Goal: Book appointment/travel/reservation

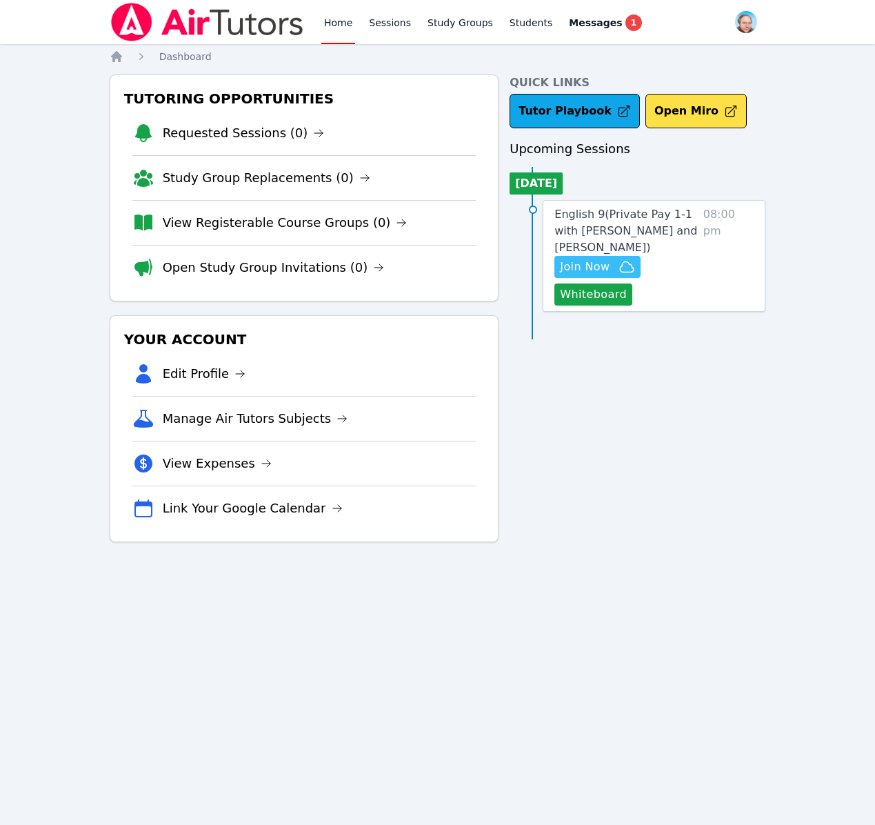
click at [596, 269] on span "Join Now" at bounding box center [585, 267] width 50 height 17
click at [626, 29] on span "1" at bounding box center [634, 22] width 17 height 17
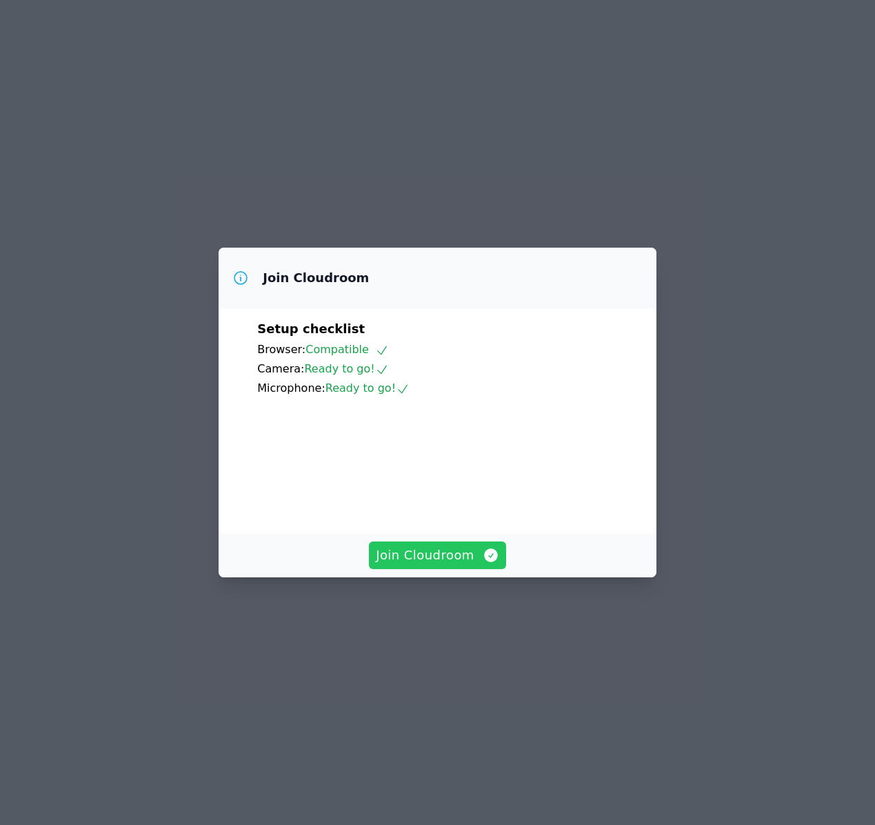
click at [415, 565] on span "Join Cloudroom" at bounding box center [437, 555] width 123 height 19
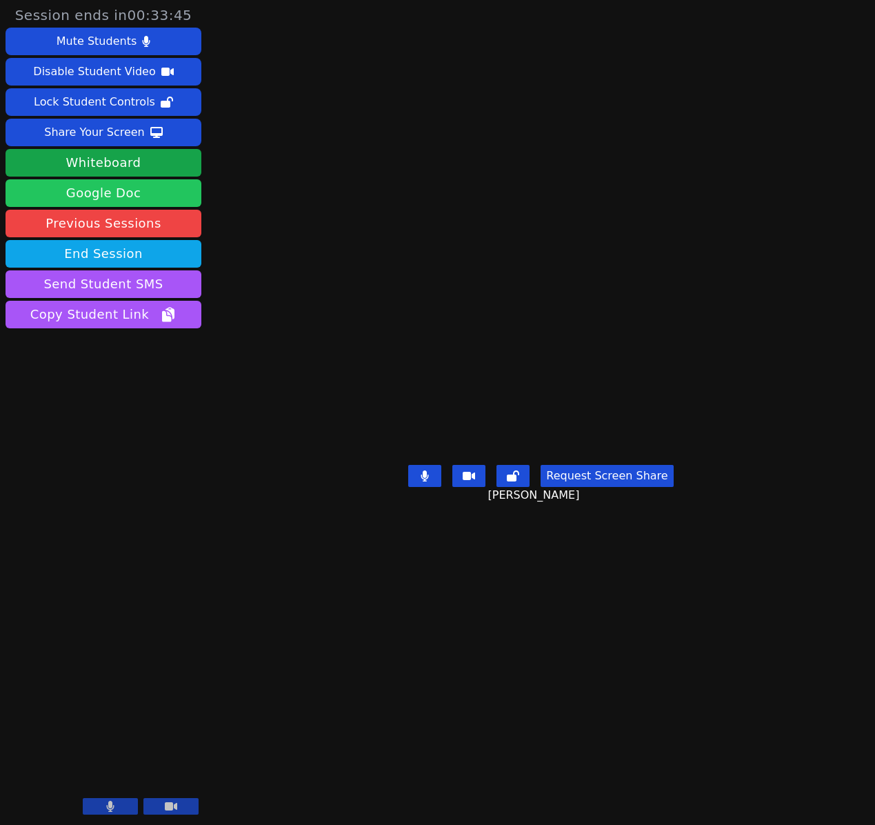
click at [110, 193] on link "Google Doc" at bounding box center [104, 193] width 196 height 28
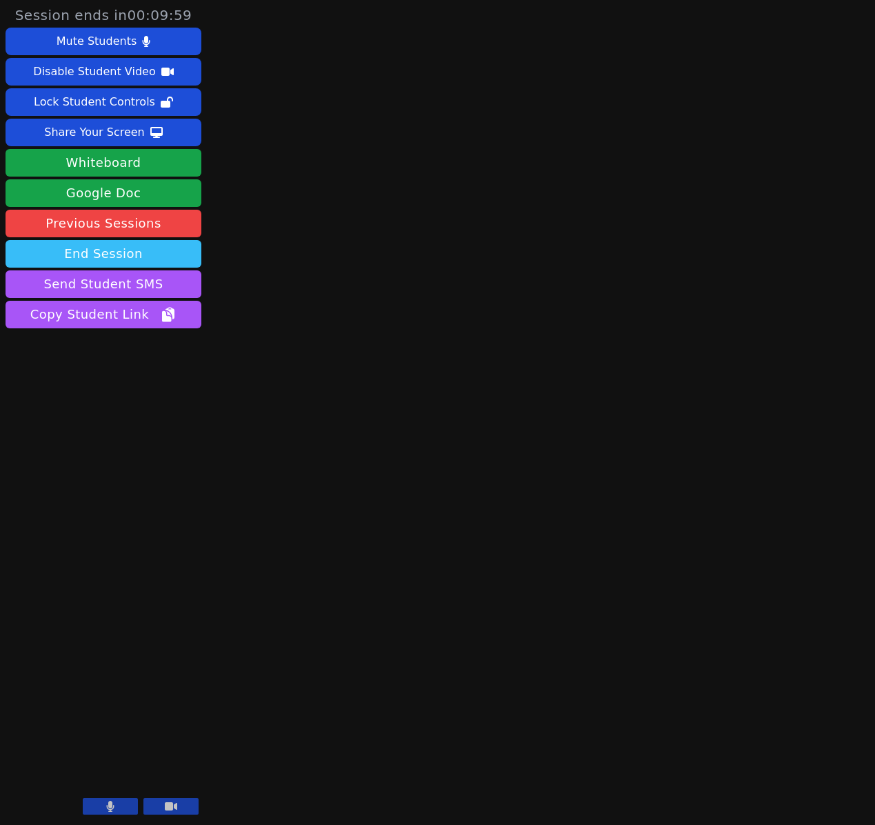
click at [151, 254] on button "End Session" at bounding box center [104, 254] width 196 height 28
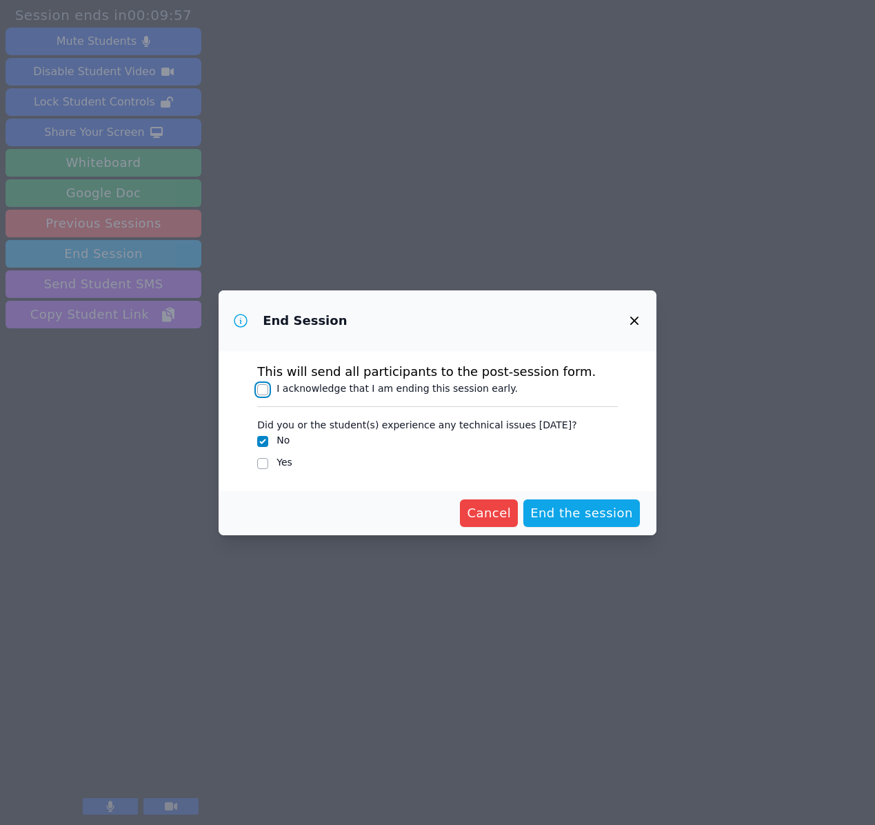
click at [265, 386] on input "I acknowledge that I am ending this session early." at bounding box center [262, 389] width 11 height 11
checkbox input "true"
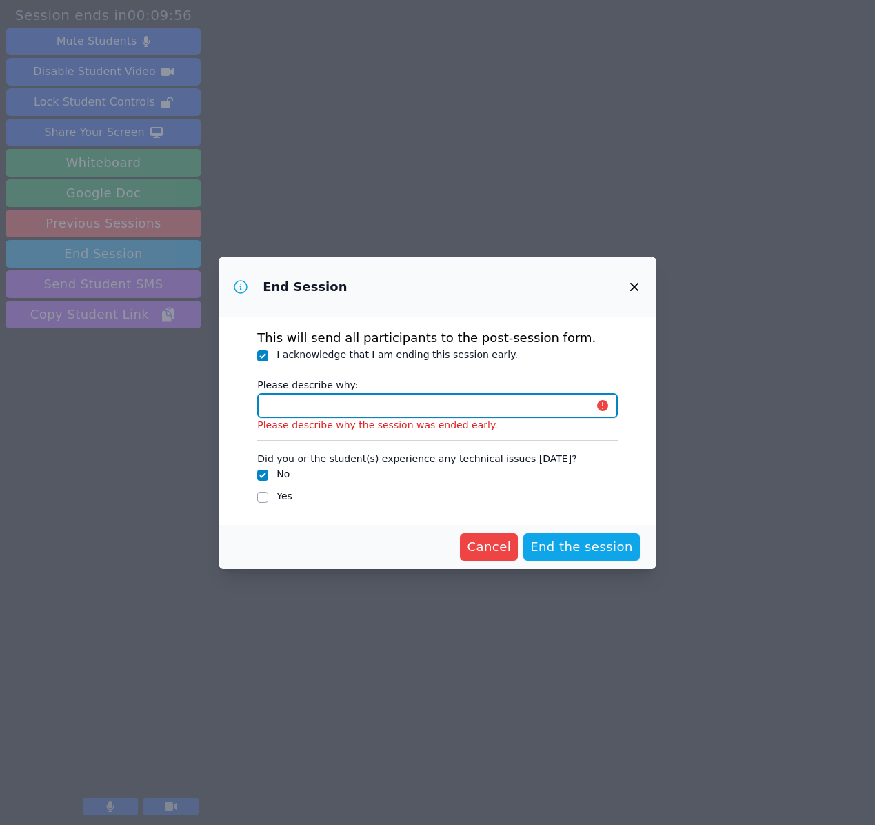
click at [352, 409] on input "Please describe why:" at bounding box center [437, 405] width 361 height 25
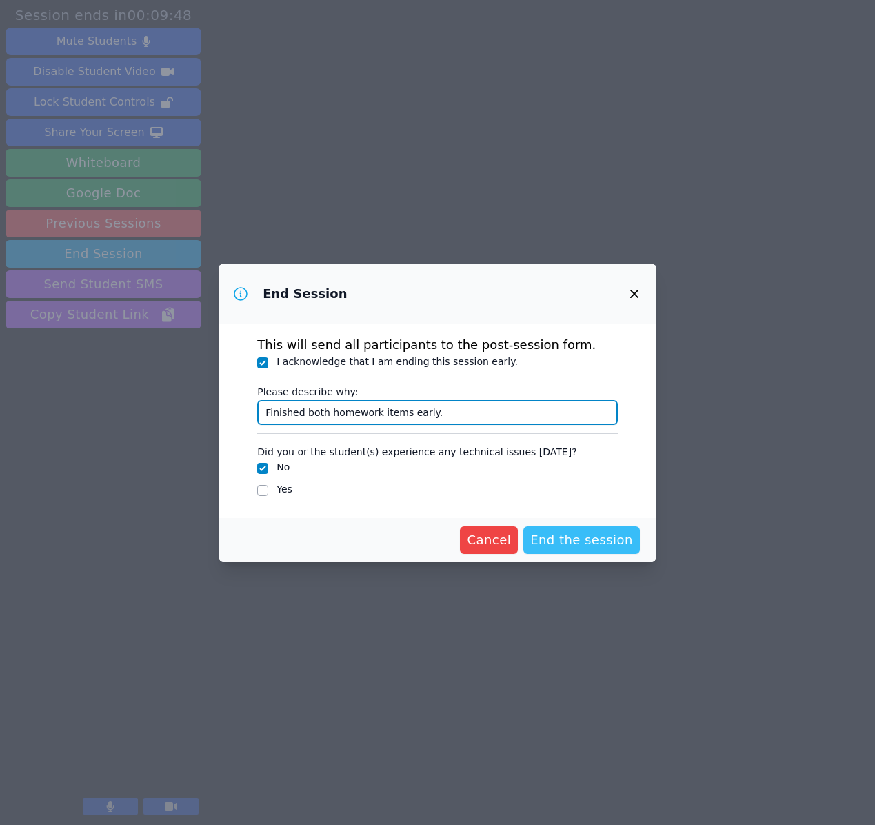
type input "Finished both homework items early."
click at [559, 537] on span "End the session" at bounding box center [581, 539] width 103 height 19
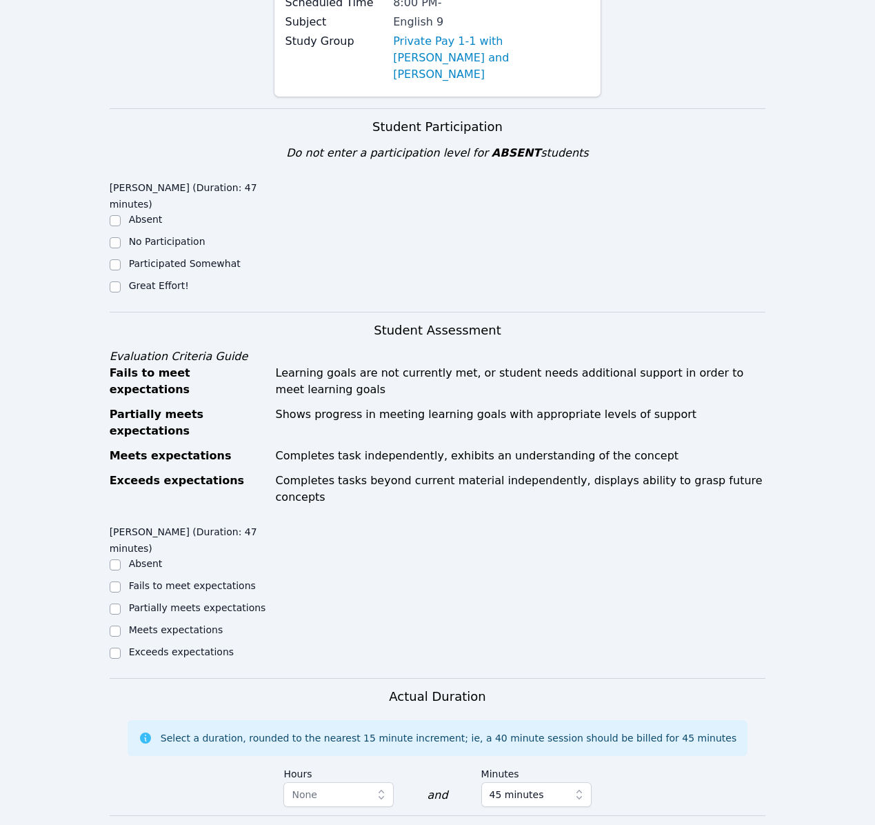
scroll to position [177, 0]
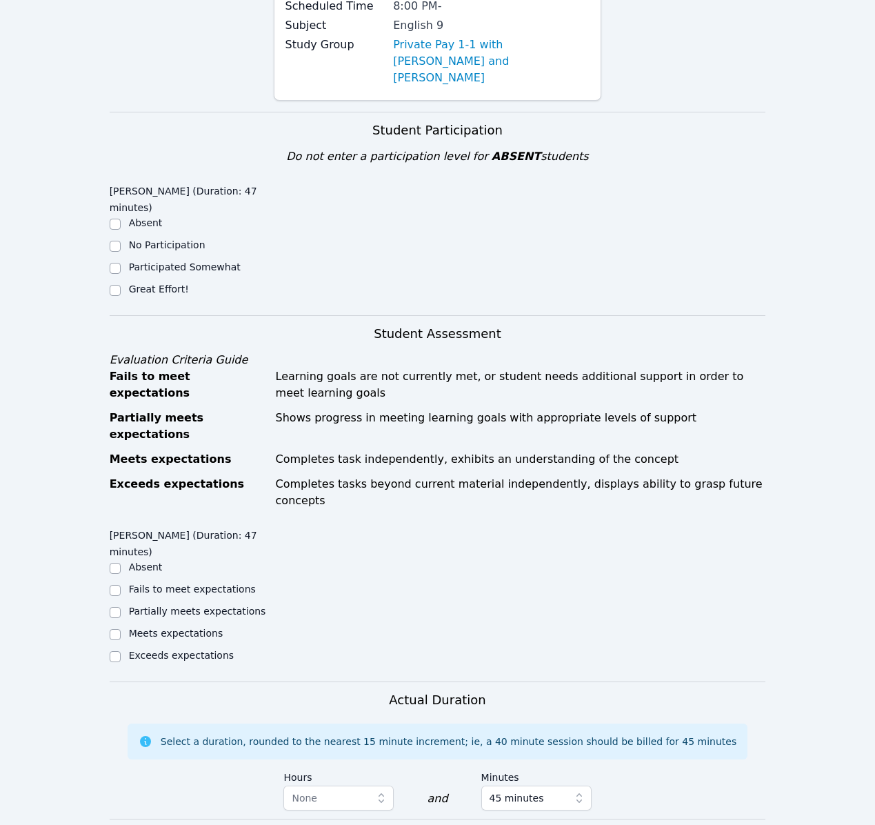
click at [162, 284] on label "Great Effort!" at bounding box center [159, 289] width 60 height 11
click at [121, 285] on input "Great Effort!" at bounding box center [115, 290] width 11 height 11
checkbox input "true"
click at [115, 651] on input "Exceeds expectations" at bounding box center [115, 656] width 11 height 11
checkbox input "true"
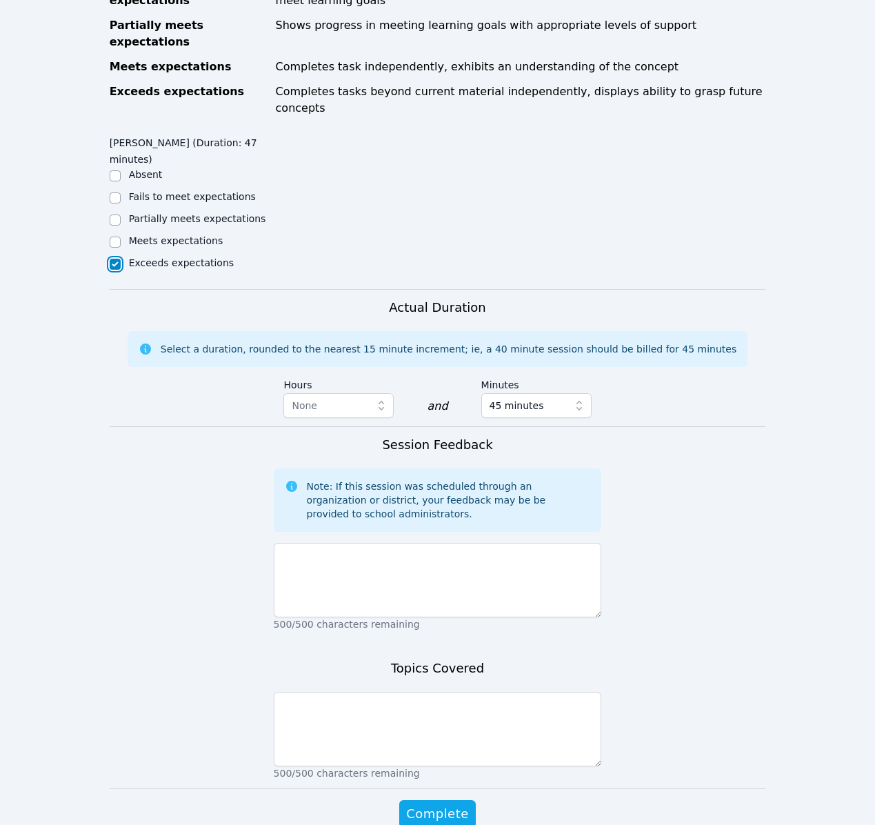
scroll to position [589, 0]
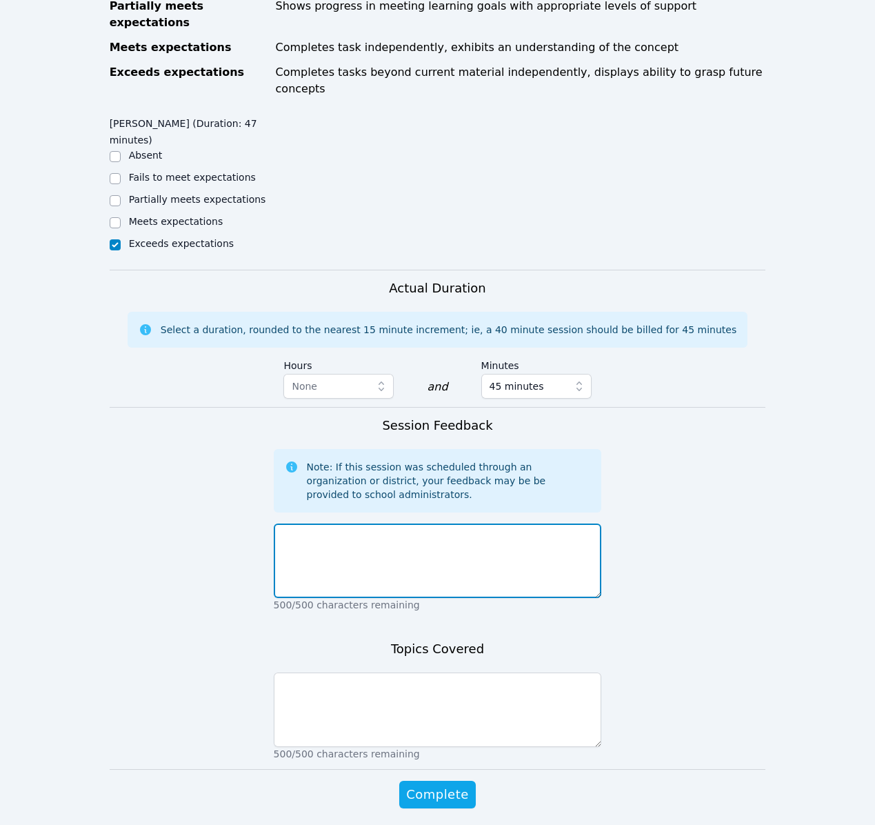
click at [444, 524] on textarea at bounding box center [438, 561] width 328 height 74
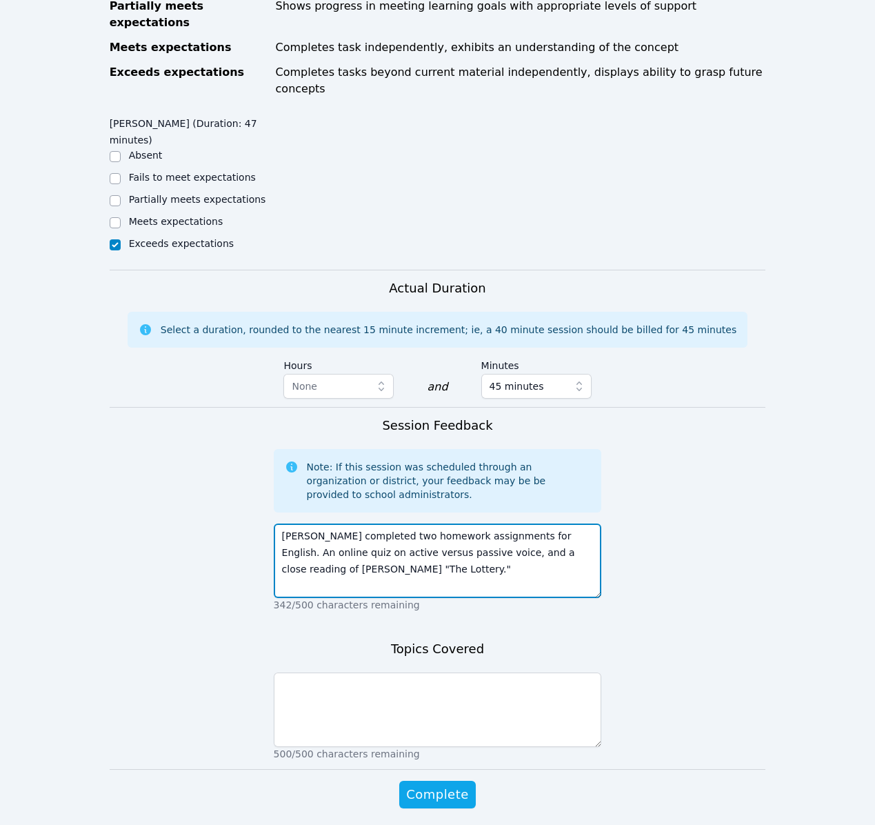
click at [531, 524] on textarea "Nathan completed two homework assignments for English. An online quiz on active…" at bounding box center [438, 561] width 328 height 74
type textarea "Nathan completed two homework assignments for English. An online quiz on active…"
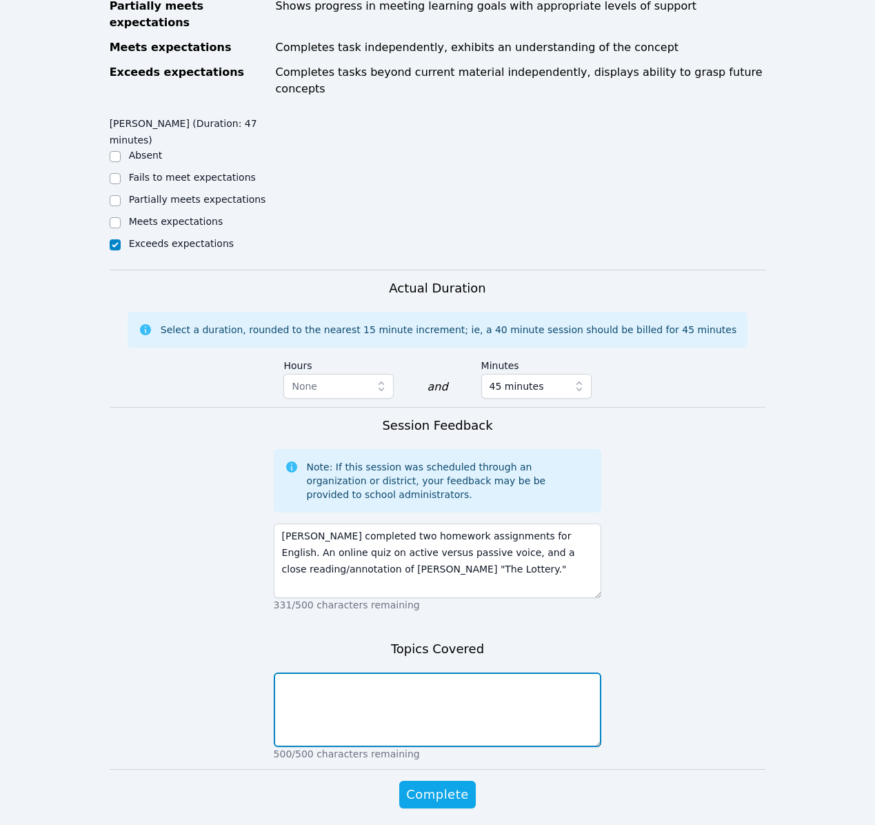
click at [438, 673] on textarea at bounding box center [438, 710] width 328 height 74
click at [335, 673] on textarea "Active versus passive voice. Symbolism and theme in Shirley Jackson's "the Lott…" at bounding box center [438, 710] width 328 height 74
type textarea "Active versus passive voice. Symbolism and theme in Shirley Jackson's "The Lott…"
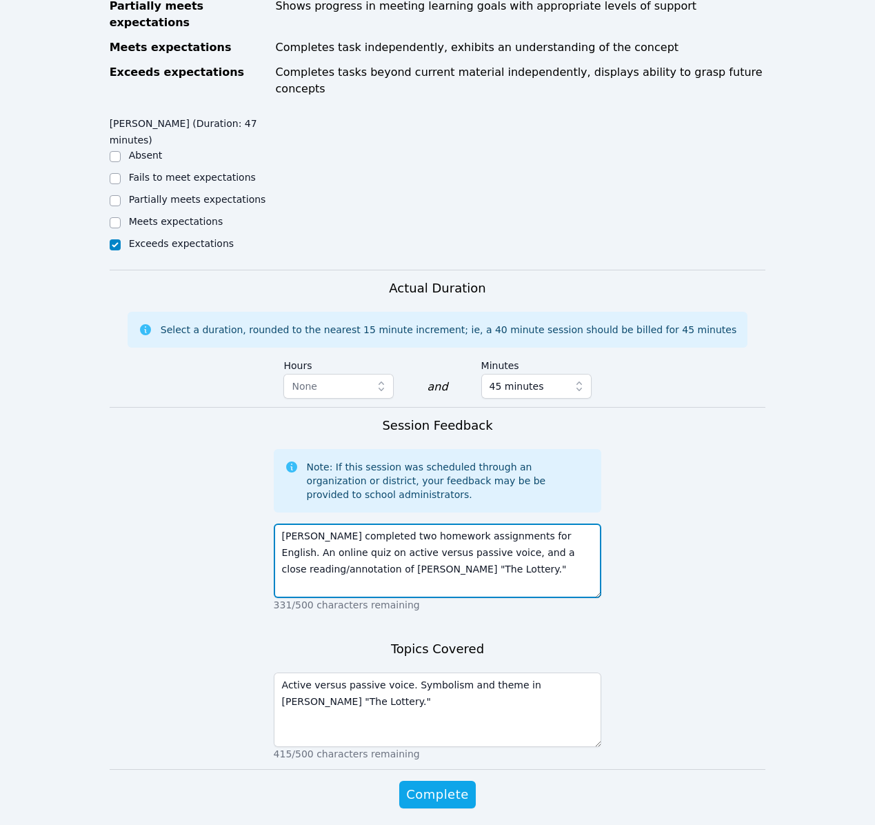
click at [459, 533] on textarea "Nathan completed two homework assignments for English. An online quiz on active…" at bounding box center [438, 561] width 328 height 74
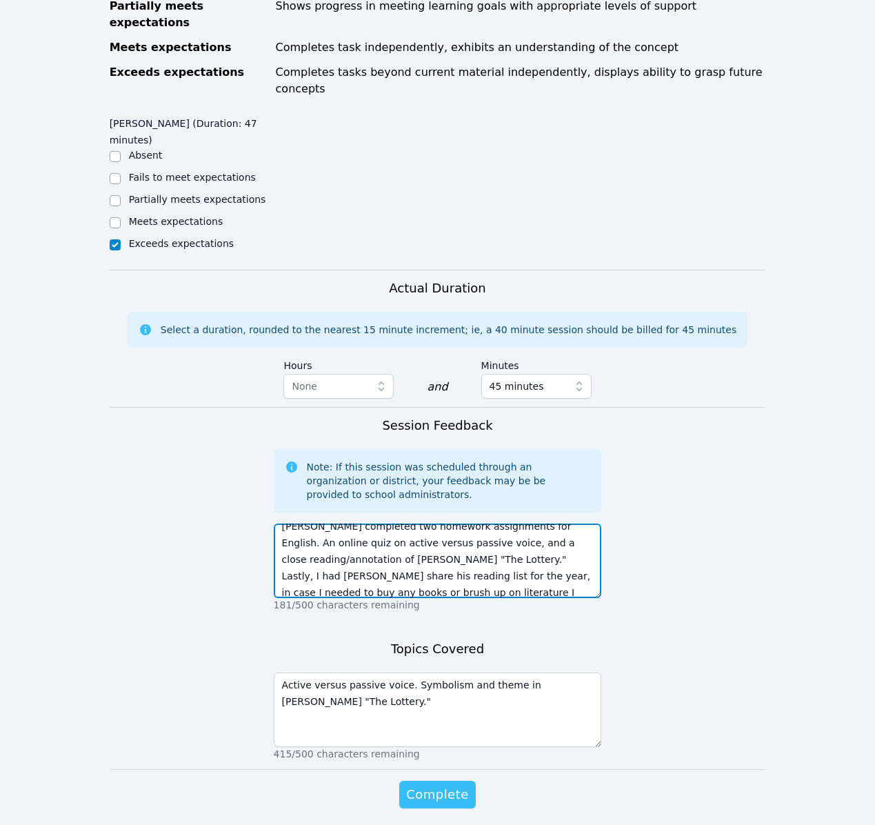
type textarea "Nathan completed two homework assignments for English. An online quiz on active…"
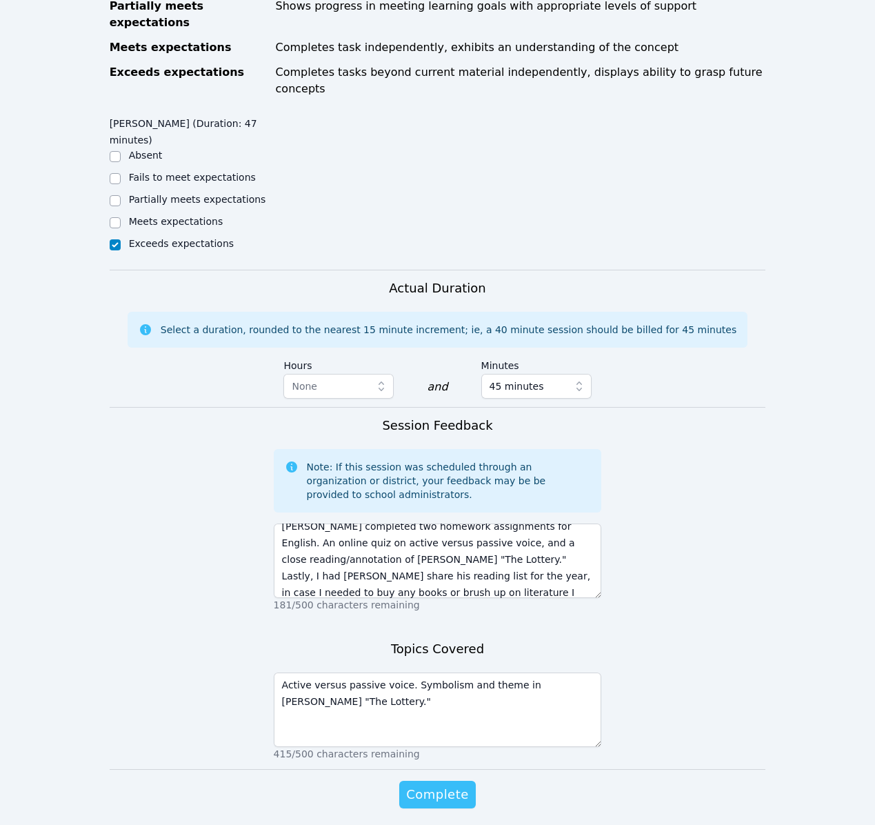
click at [449, 785] on span "Complete" at bounding box center [437, 794] width 62 height 19
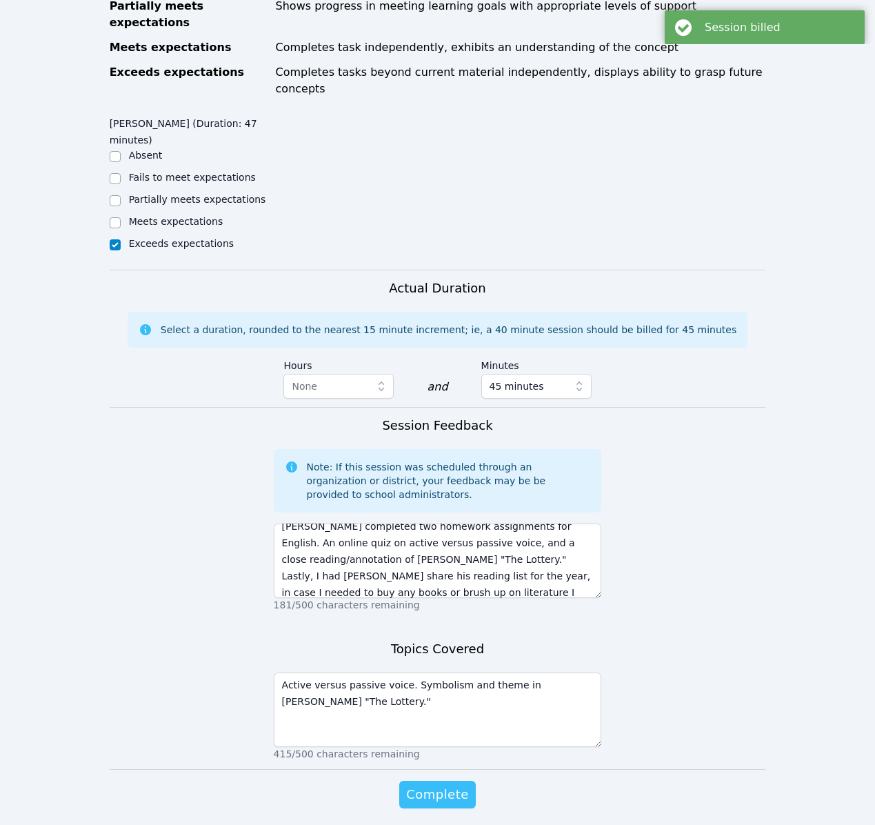
scroll to position [0, 0]
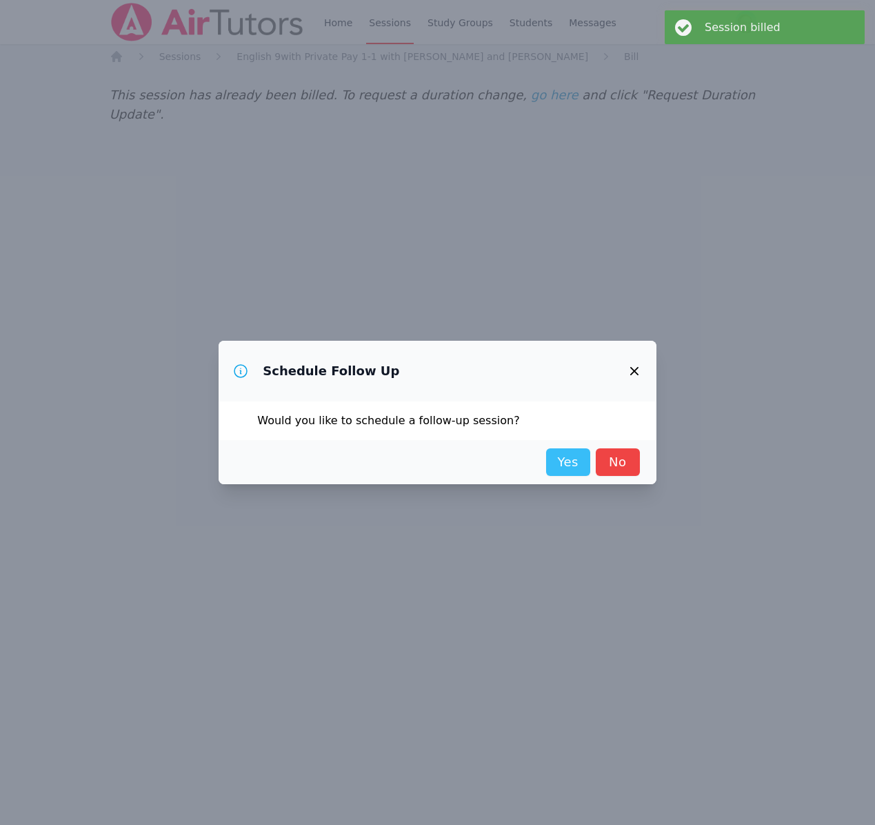
click at [573, 470] on link "Yes" at bounding box center [568, 462] width 44 height 28
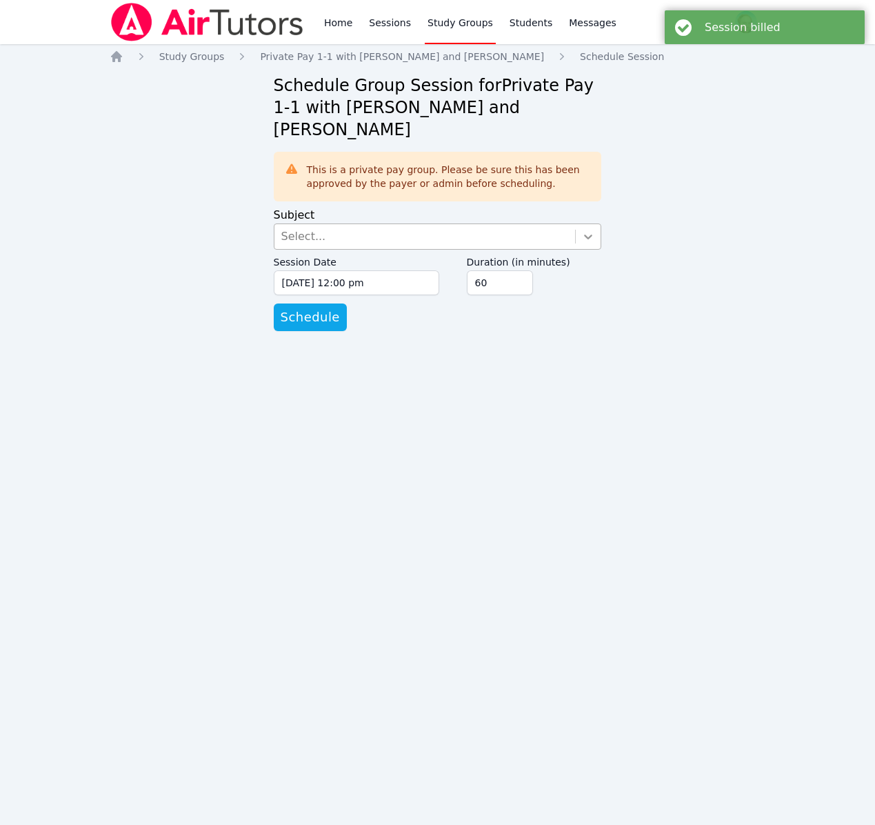
click at [586, 224] on div at bounding box center [588, 236] width 25 height 25
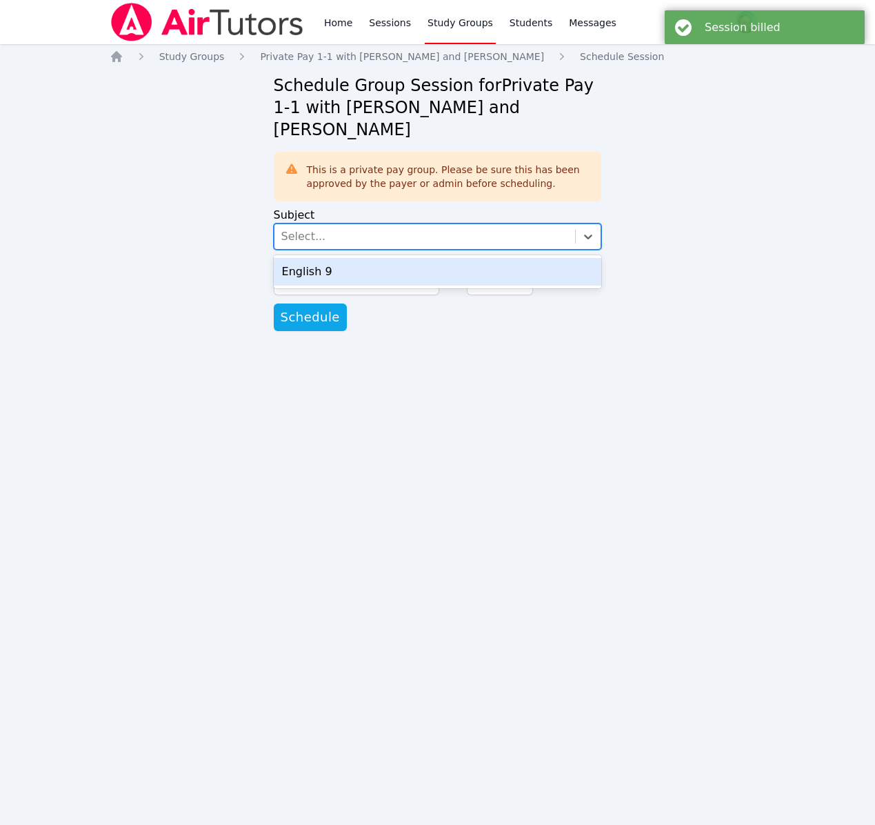
click at [528, 258] on div "English 9" at bounding box center [438, 272] width 328 height 28
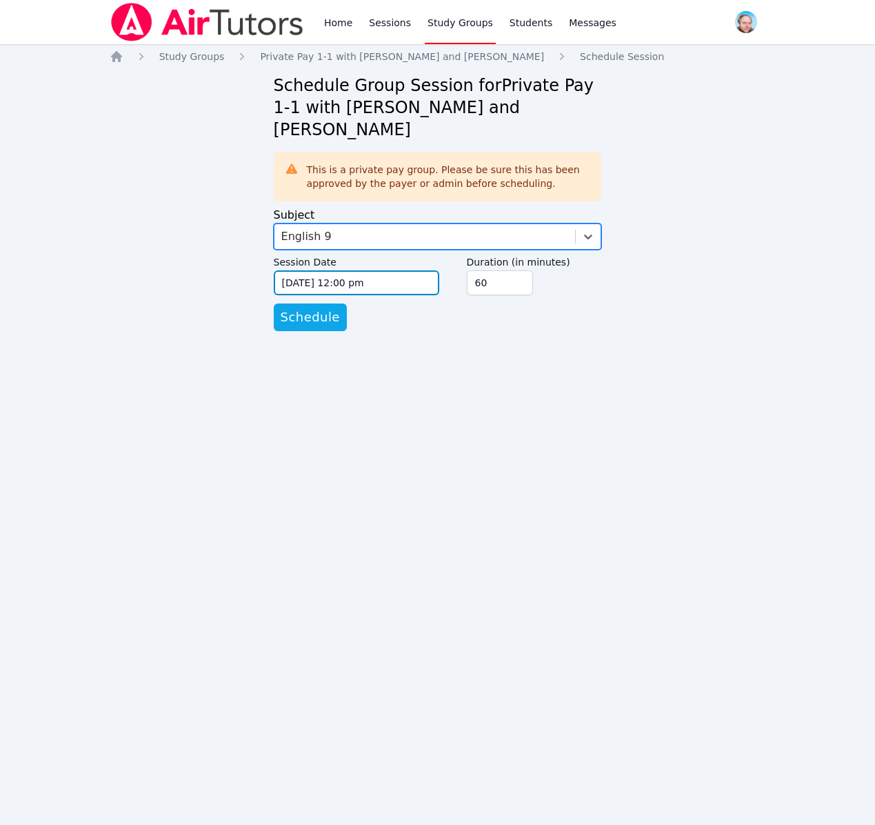
click at [418, 270] on input "08/27/2025 12:00 pm" at bounding box center [357, 282] width 166 height 25
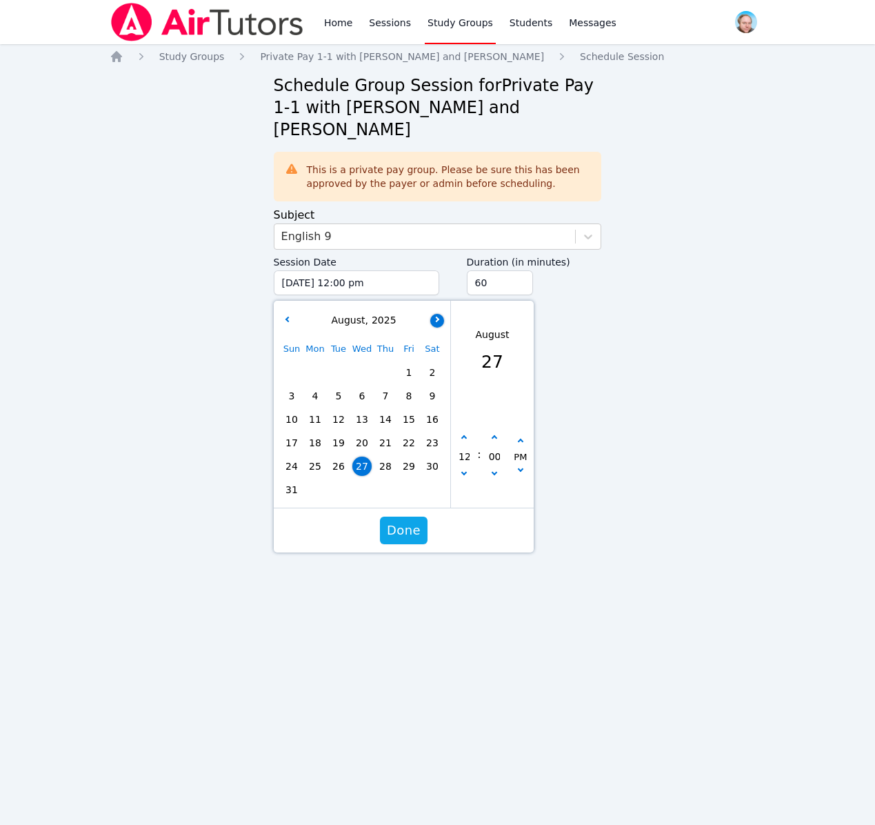
click at [432, 314] on button "button" at bounding box center [437, 321] width 14 height 14
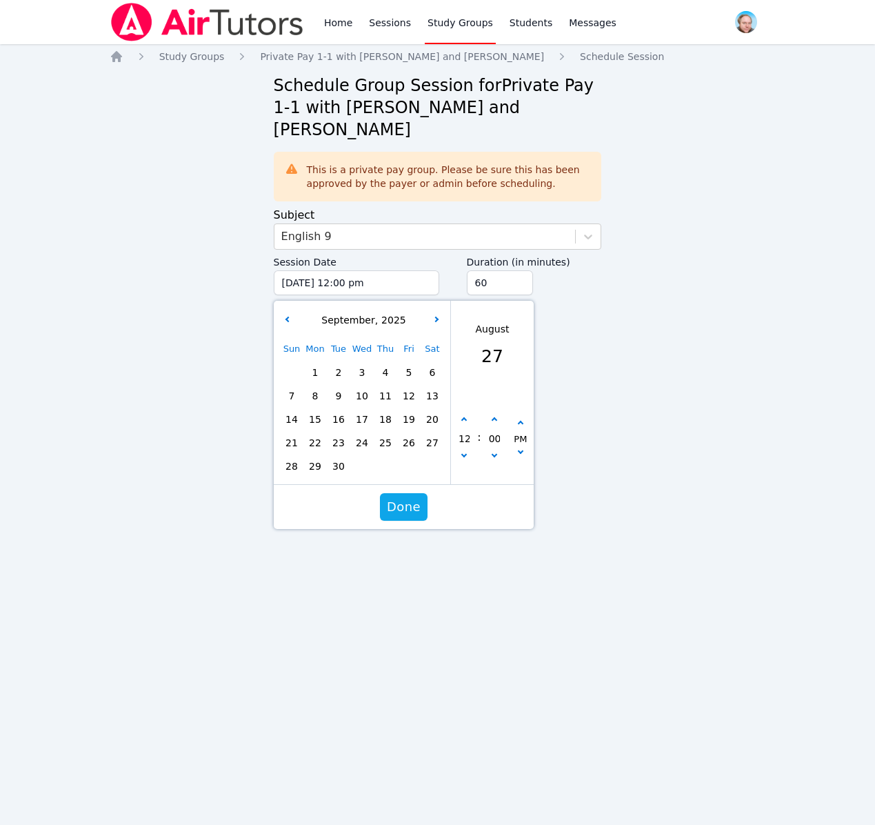
click at [366, 363] on span "3" at bounding box center [361, 372] width 19 height 19
click at [464, 452] on icon "button" at bounding box center [464, 455] width 6 height 6
type input "09/03/2025 11:00 am"
type input "11"
click at [464, 452] on icon "button" at bounding box center [464, 455] width 6 height 6
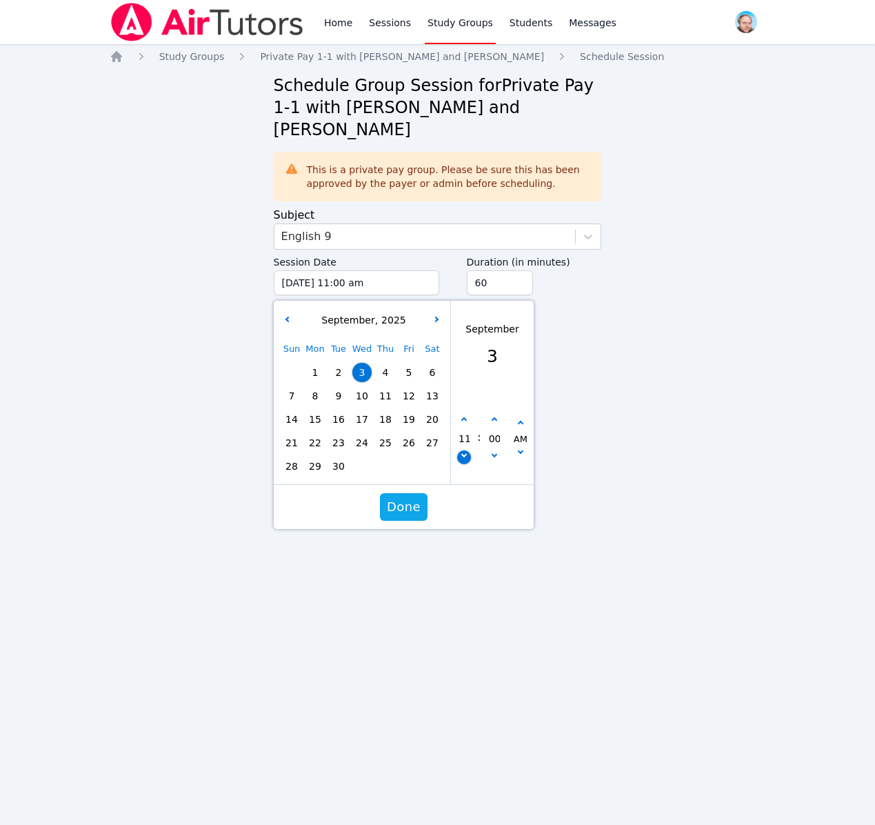
type input "09/03/2025 10:00 am"
type input "10"
click at [464, 452] on icon "button" at bounding box center [464, 455] width 6 height 6
type input "09/03/2025 09:00 am"
type input "09"
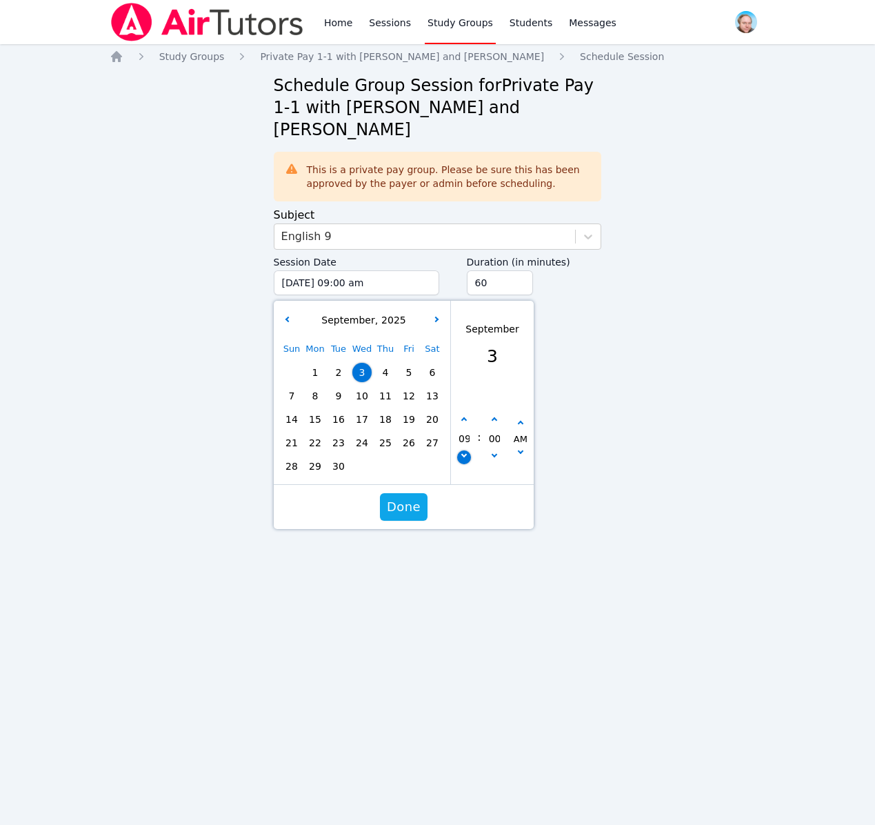
click at [464, 452] on icon "button" at bounding box center [464, 455] width 6 height 6
type input "09/03/2025 08:00 am"
type input "08"
click at [464, 452] on icon "button" at bounding box center [464, 455] width 6 height 6
type input "09/03/2025 07:00 am"
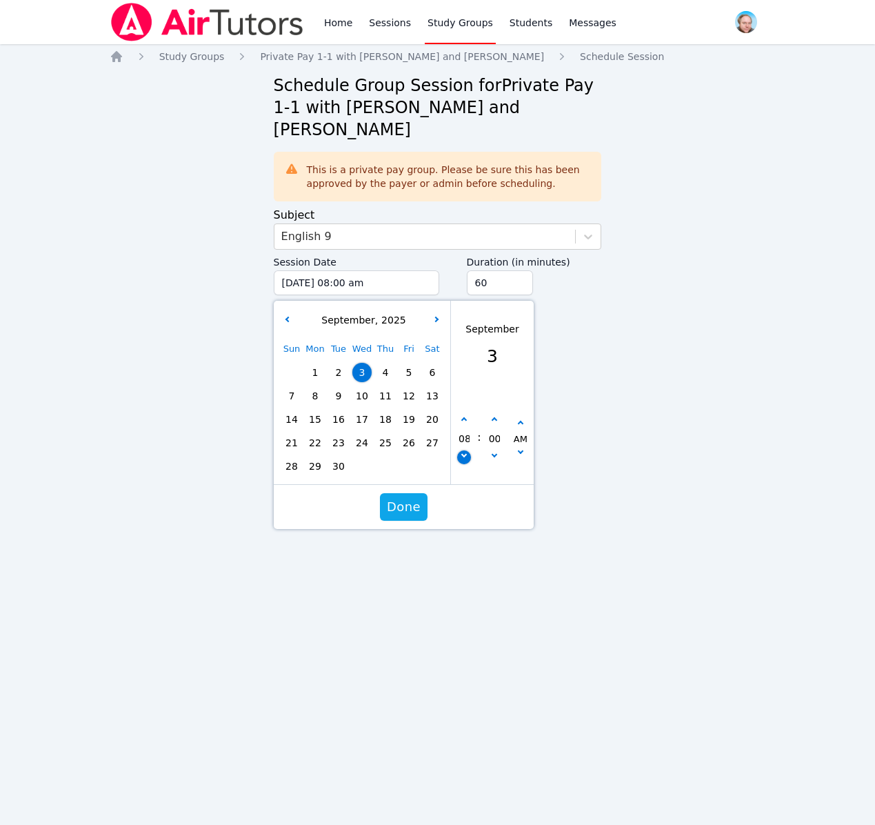
type input "07"
click at [464, 452] on icon "button" at bounding box center [464, 455] width 6 height 6
type input "09/03/2025 06:00 am"
type input "06"
click at [464, 452] on icon "button" at bounding box center [464, 455] width 6 height 6
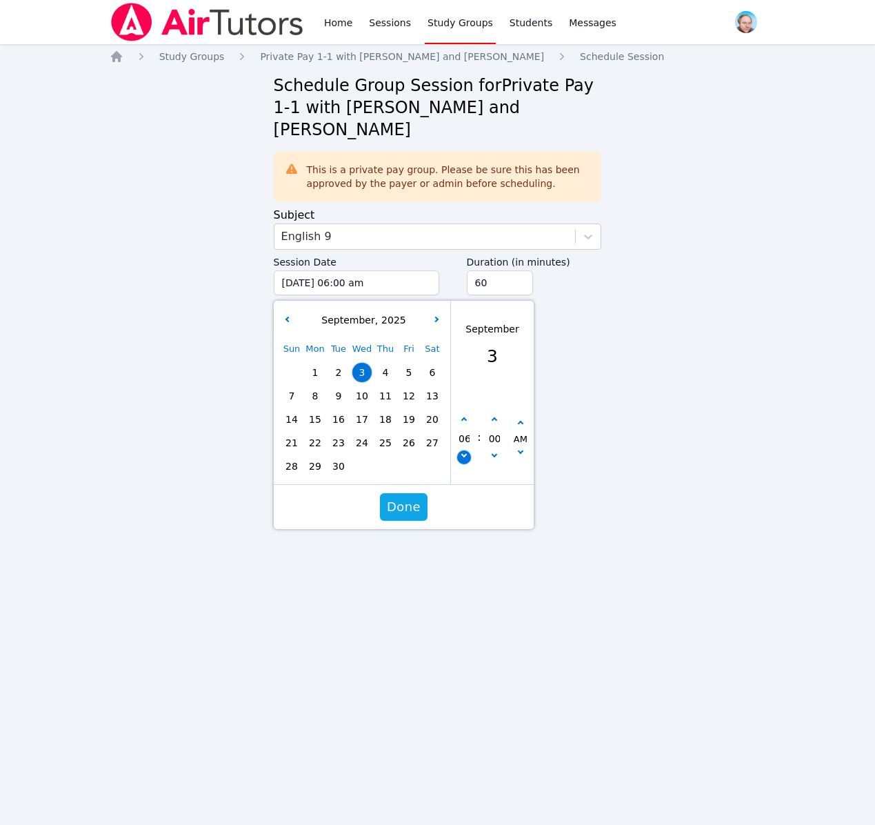
type input "09/03/2025 05:00 am"
type input "05"
click at [464, 452] on icon "button" at bounding box center [464, 455] width 6 height 6
type input "09/03/2025 04:00 am"
type input "04"
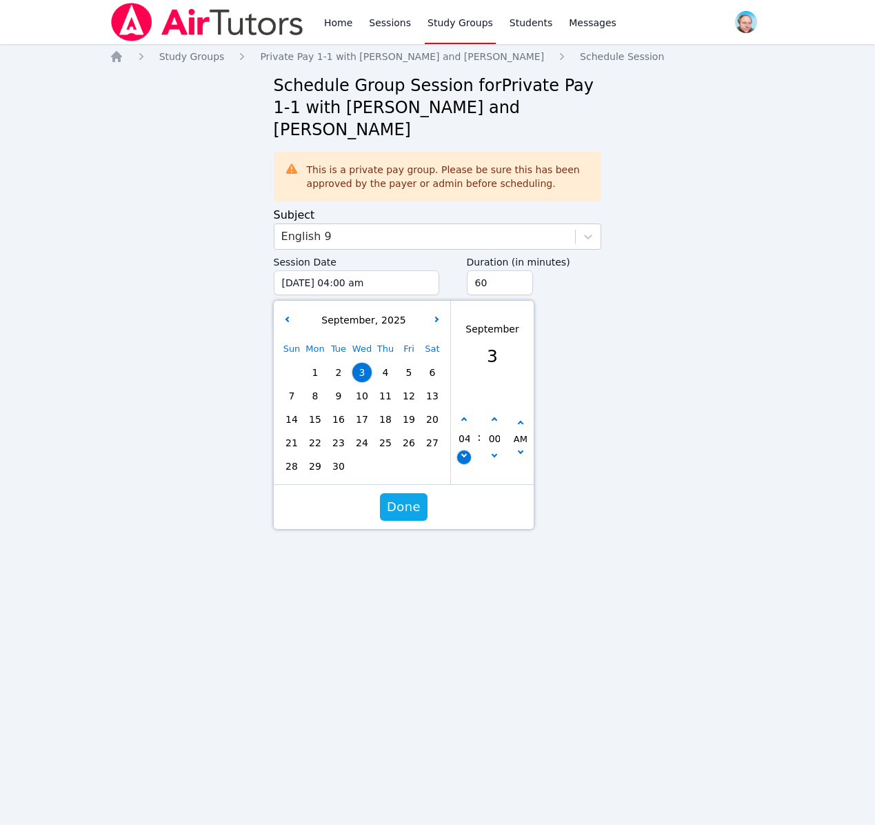
click at [464, 452] on icon "button" at bounding box center [464, 455] width 6 height 6
type input "09/03/2025 03:00 am"
type input "03"
click at [464, 452] on icon "button" at bounding box center [464, 455] width 6 height 6
type input "09/03/2025 02:00 am"
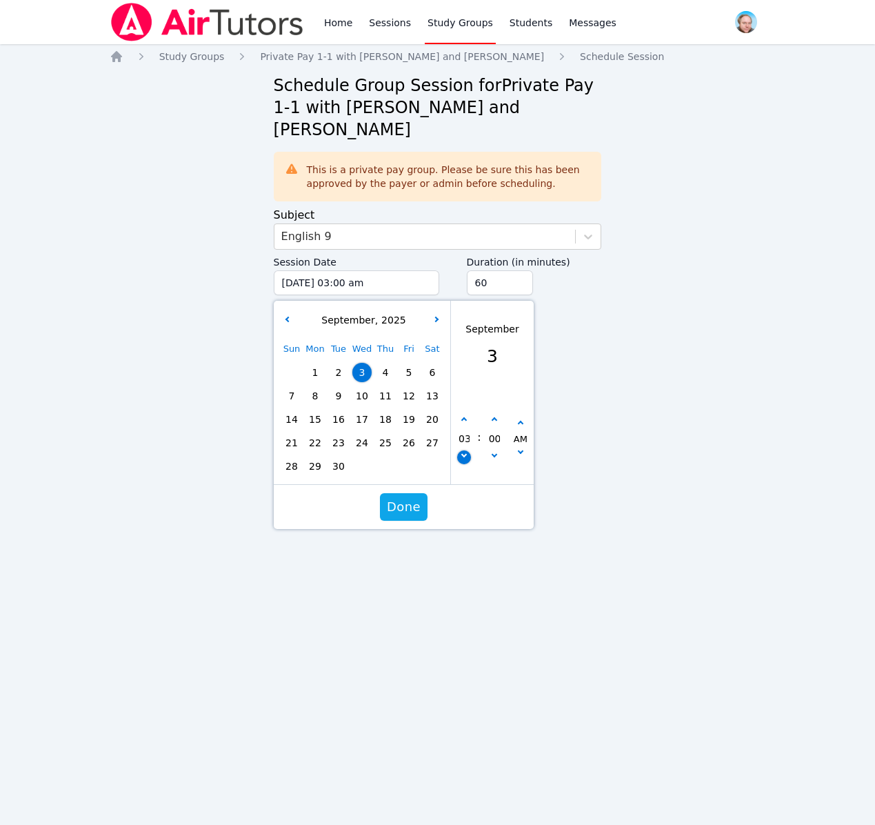
type input "02"
click at [464, 452] on icon "button" at bounding box center [464, 455] width 6 height 6
type input "09/03/2025 01:00 am"
type input "01"
click at [464, 452] on icon "button" at bounding box center [464, 455] width 6 height 6
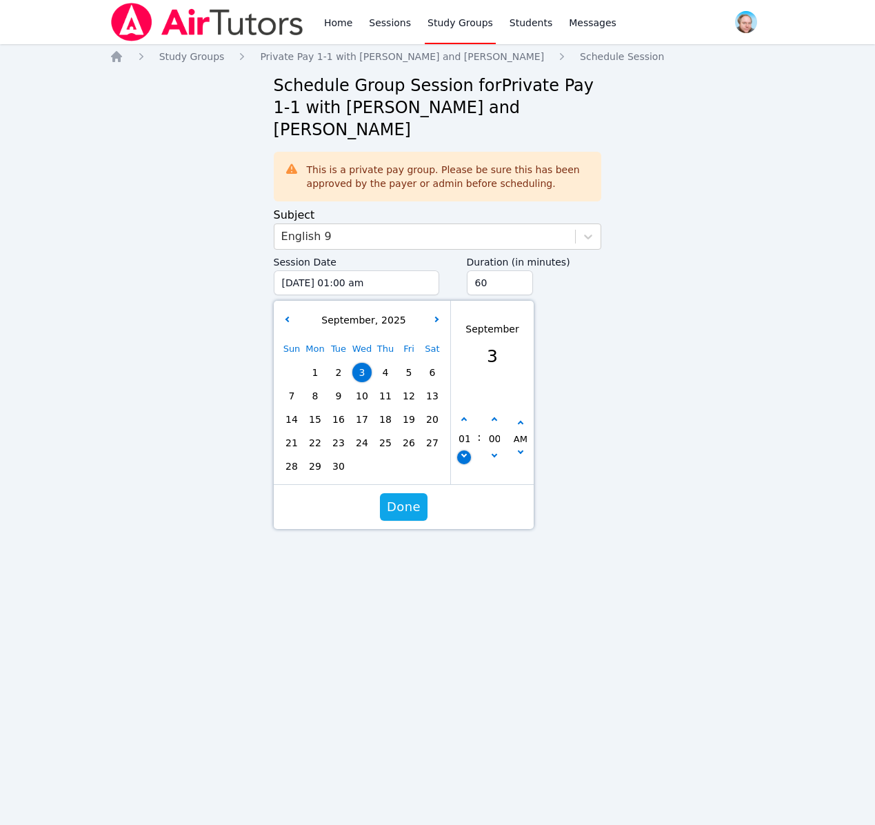
type input "09/03/2025 12:00 am"
type input "12"
click at [464, 452] on icon "button" at bounding box center [464, 455] width 6 height 6
type input "09/02/2025 11:00 pm"
type input "11"
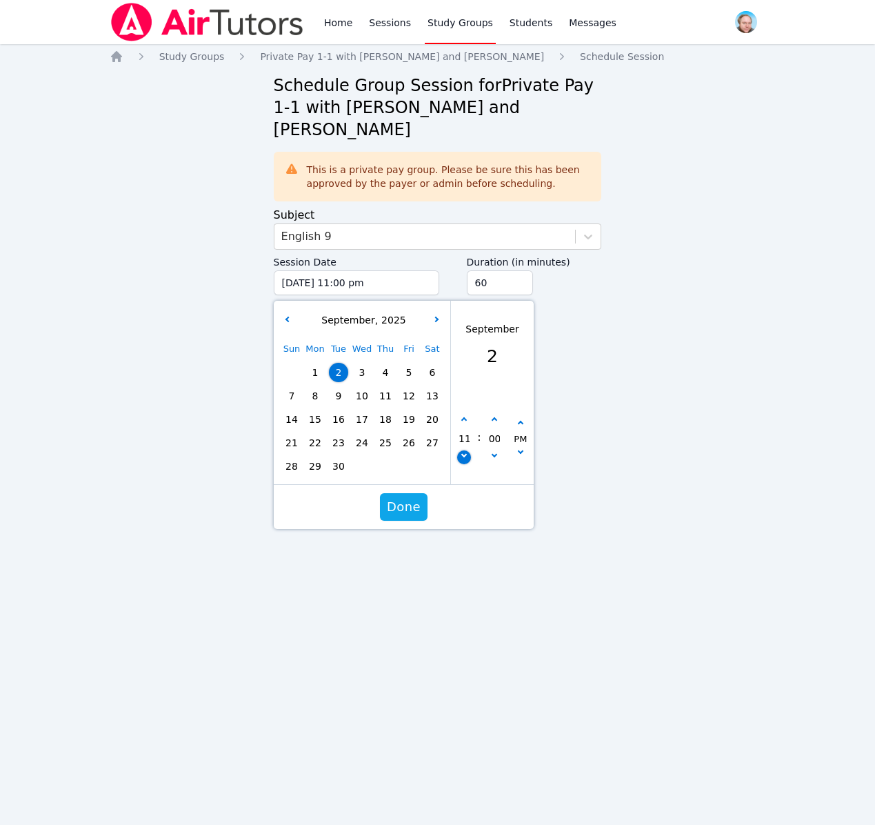
click at [464, 452] on icon "button" at bounding box center [464, 455] width 6 height 6
type input "09/02/2025 10:00 pm"
type input "10"
click at [464, 452] on icon "button" at bounding box center [464, 455] width 6 height 6
type input "09/02/2025 09:00 pm"
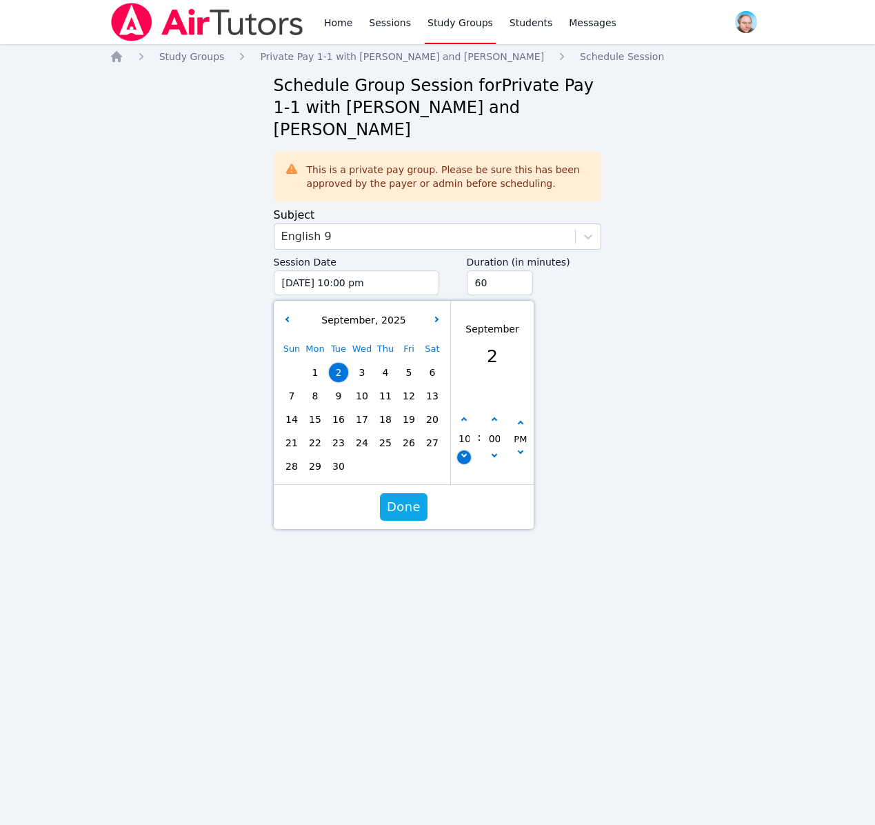
type input "09"
click at [464, 452] on icon "button" at bounding box center [464, 455] width 6 height 6
type input "09/02/2025 08:00 pm"
type input "08"
click at [412, 497] on span "Done" at bounding box center [403, 506] width 34 height 19
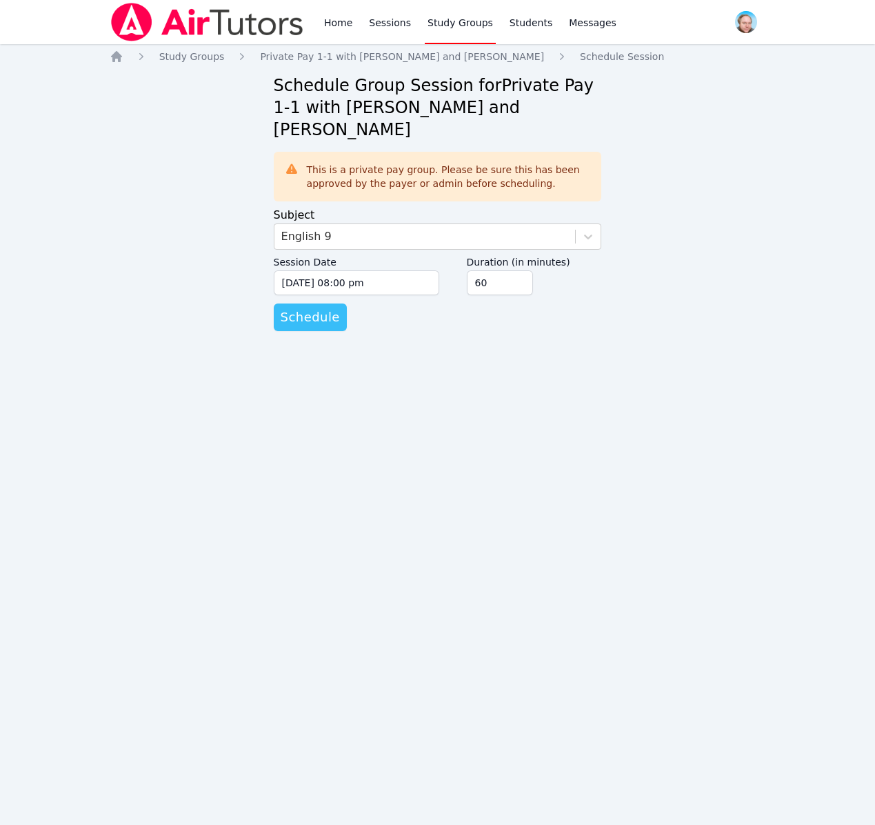
click at [319, 308] on span "Schedule" at bounding box center [310, 317] width 59 height 19
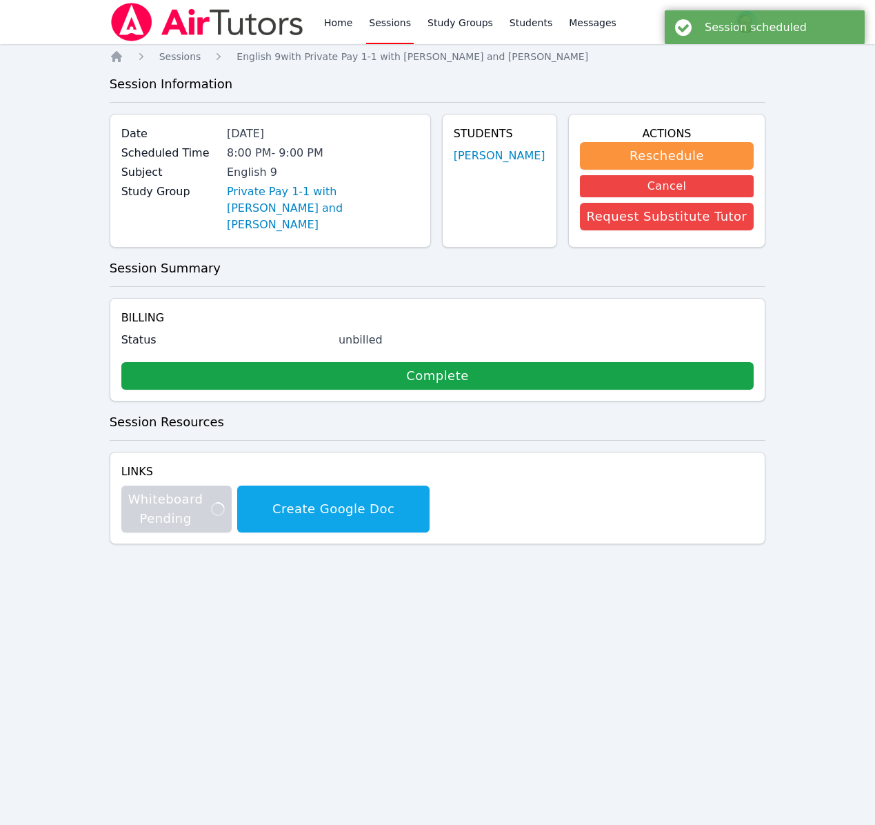
click at [386, 26] on link "Sessions" at bounding box center [390, 22] width 48 height 44
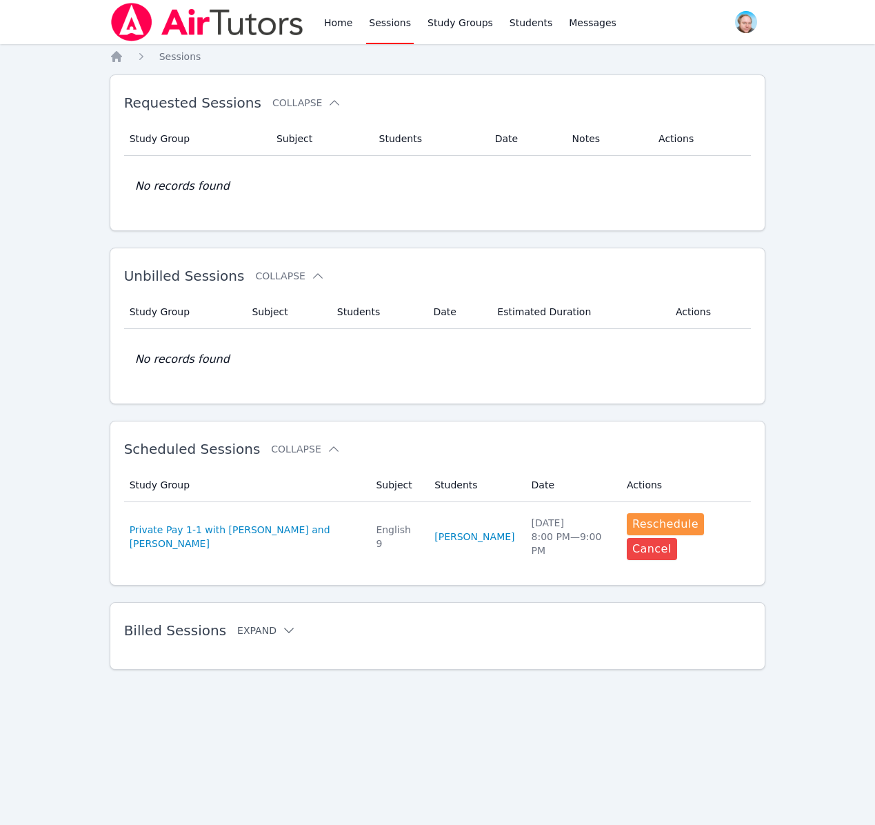
click at [282, 637] on icon at bounding box center [289, 631] width 14 height 14
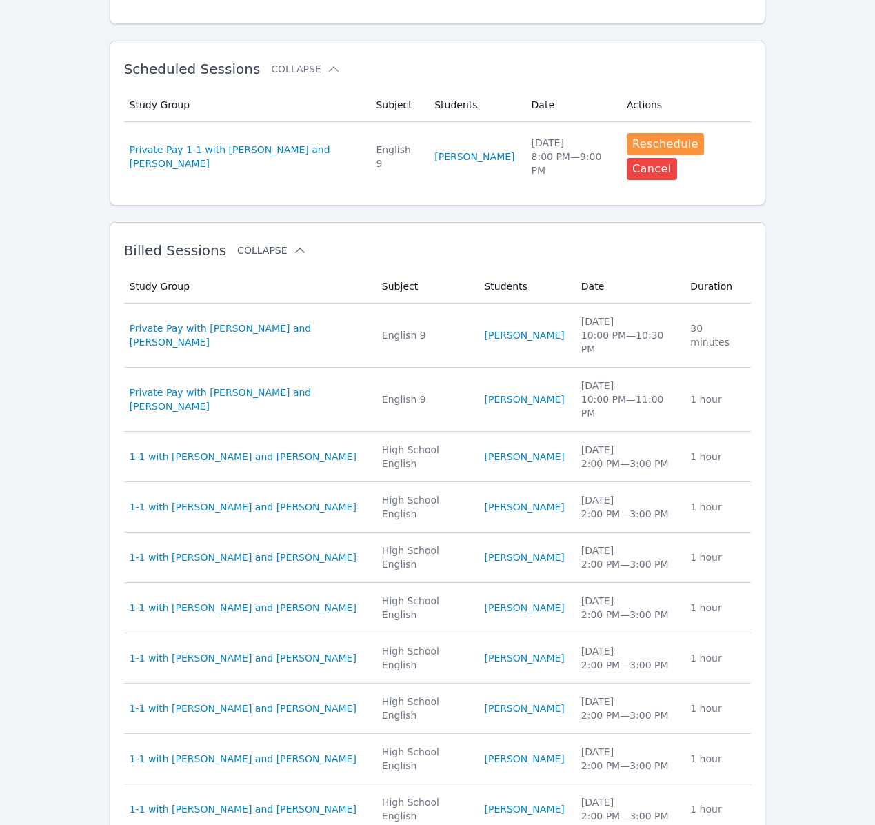
scroll to position [381, 0]
